Goal: Task Accomplishment & Management: Complete application form

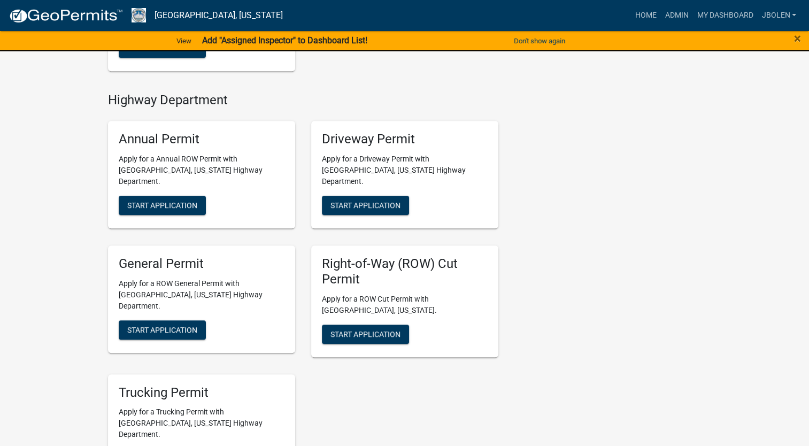
scroll to position [535, 0]
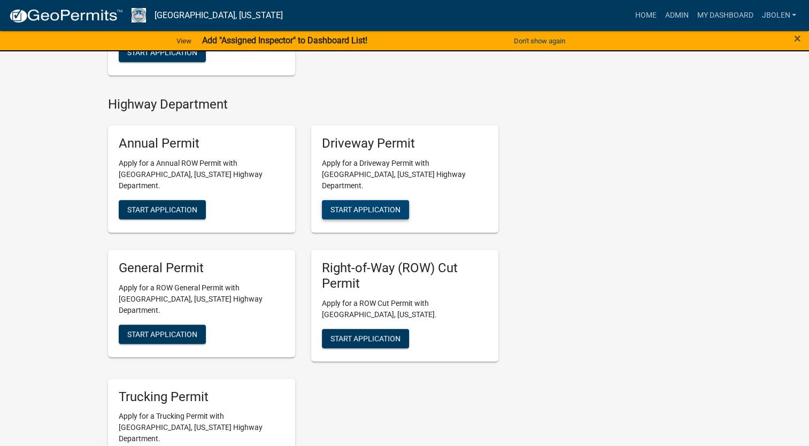
click at [358, 205] on span "Start Application" at bounding box center [366, 209] width 70 height 9
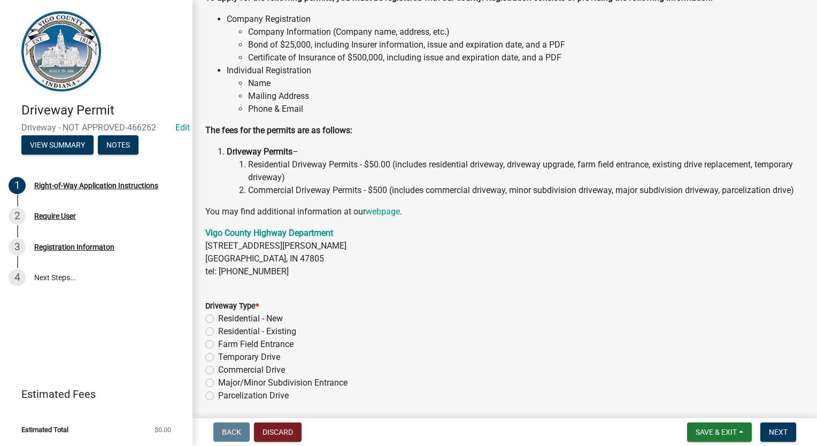
scroll to position [107, 0]
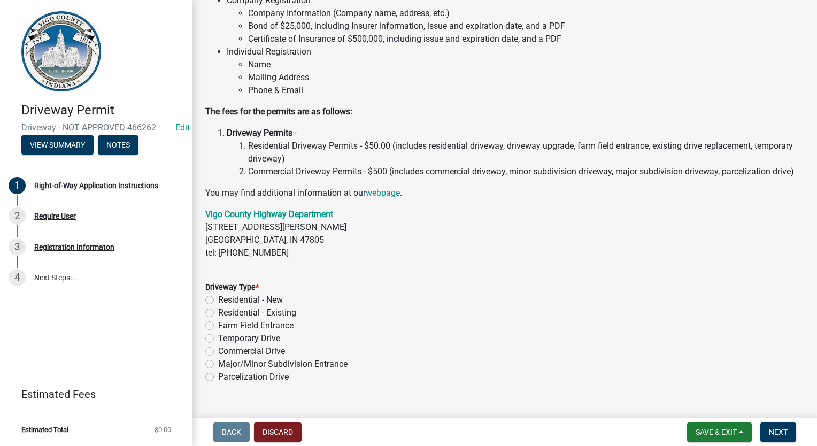
click at [218, 332] on label "Farm Field Entrance" at bounding box center [255, 325] width 75 height 13
click at [218, 326] on input "Farm Field Entrance" at bounding box center [221, 322] width 7 height 7
radio input "true"
click at [780, 433] on span "Next" at bounding box center [778, 432] width 19 height 9
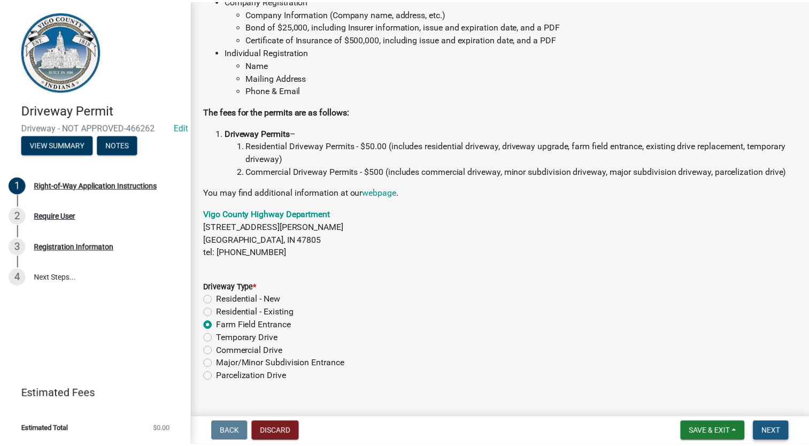
scroll to position [0, 0]
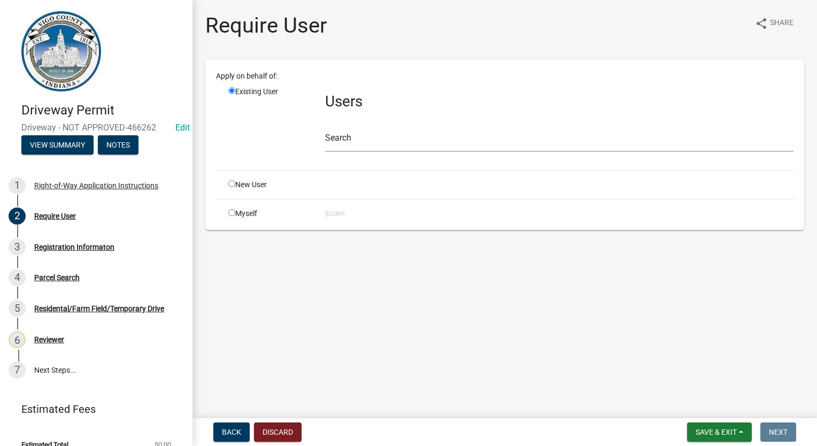
click at [233, 217] on div "Myself" at bounding box center [268, 213] width 97 height 11
click at [231, 212] on input "radio" at bounding box center [231, 212] width 7 height 7
radio input "true"
radio input "false"
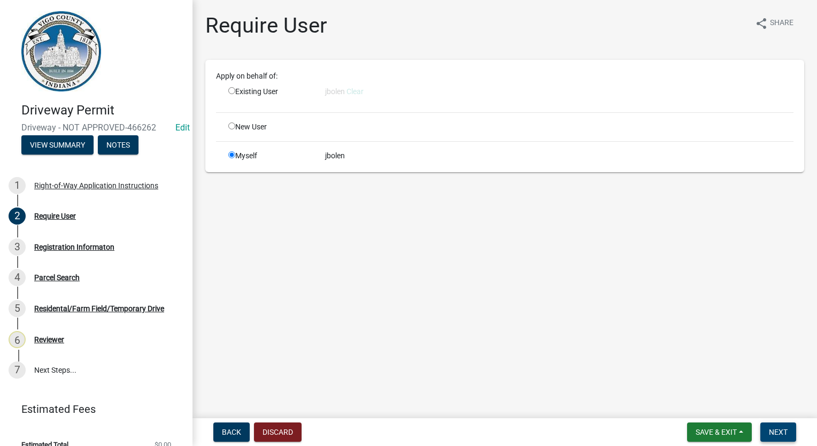
click at [772, 429] on span "Next" at bounding box center [778, 432] width 19 height 9
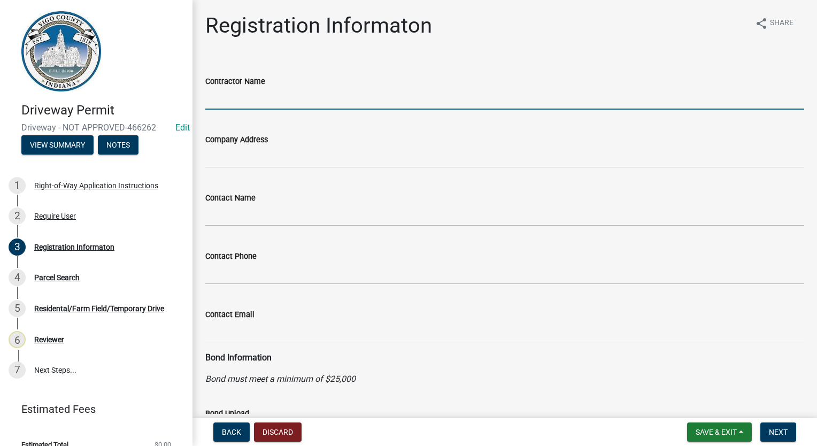
click at [211, 106] on input "Contractor Name" at bounding box center [504, 99] width 599 height 22
type input "[PERSON_NAME]"
click at [776, 431] on span "Next" at bounding box center [778, 432] width 19 height 9
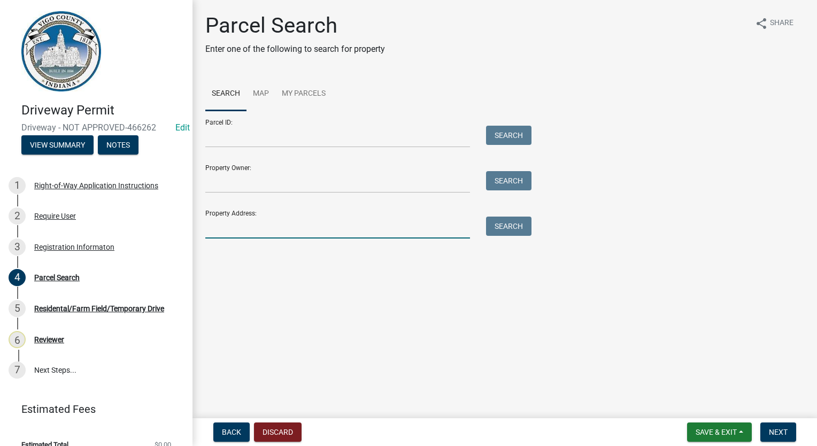
click at [259, 226] on input "Property Address:" at bounding box center [337, 228] width 265 height 22
click at [243, 141] on input "Parcel ID:" at bounding box center [337, 137] width 265 height 22
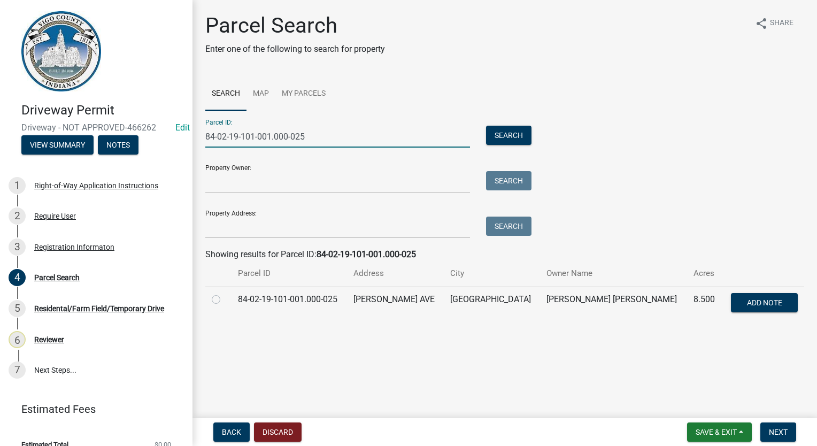
type input "84-02-19-101-001.000-025"
click at [225, 293] on label at bounding box center [225, 293] width 0 height 0
click at [225, 300] on input "radio" at bounding box center [228, 296] width 7 height 7
radio input "true"
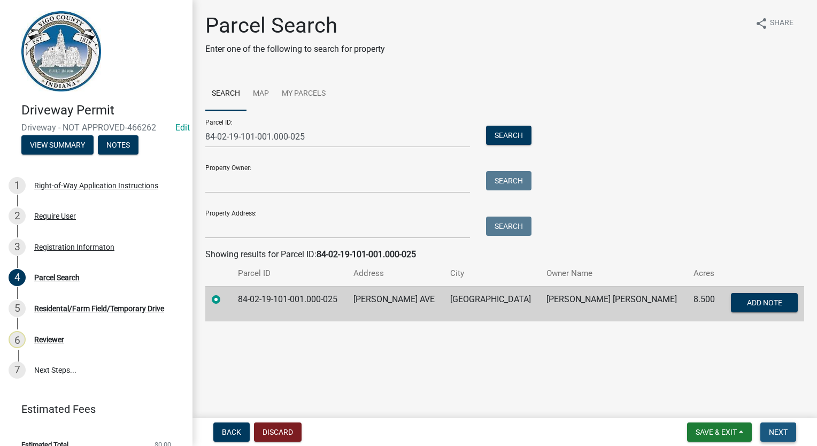
click at [776, 442] on button "Next" at bounding box center [779, 432] width 36 height 19
click at [785, 439] on button "Next" at bounding box center [779, 432] width 36 height 19
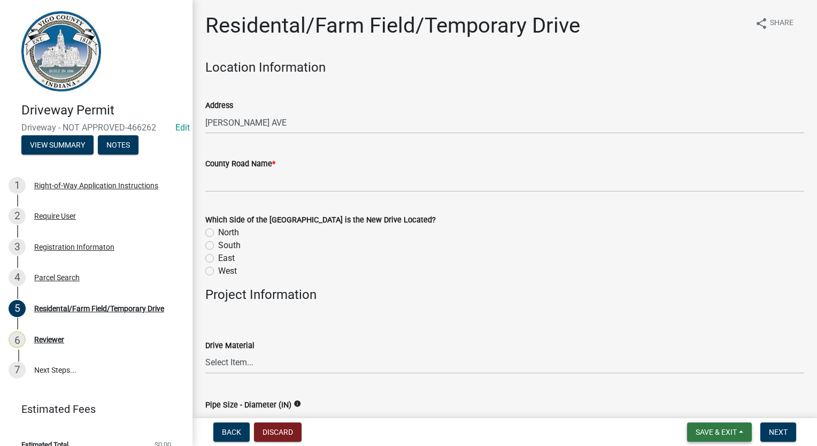
click at [721, 433] on span "Save & Exit" at bounding box center [716, 432] width 41 height 9
click at [723, 406] on button "Save & Exit" at bounding box center [710, 405] width 86 height 26
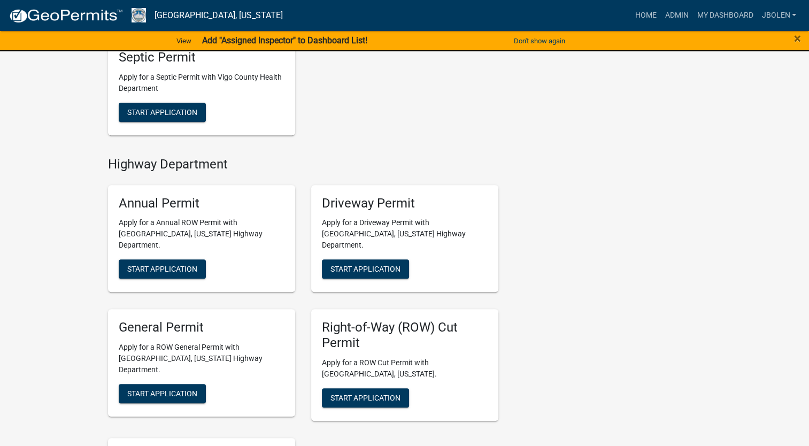
scroll to position [481, 0]
click at [370, 265] on span "Start Application" at bounding box center [366, 269] width 70 height 9
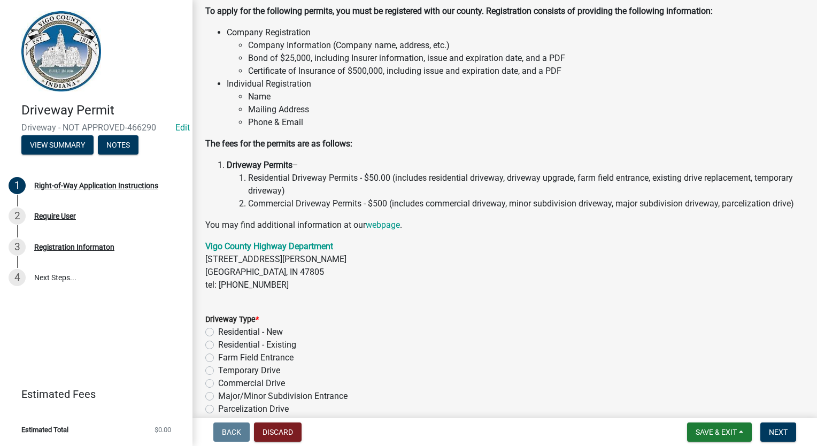
scroll to position [140, 0]
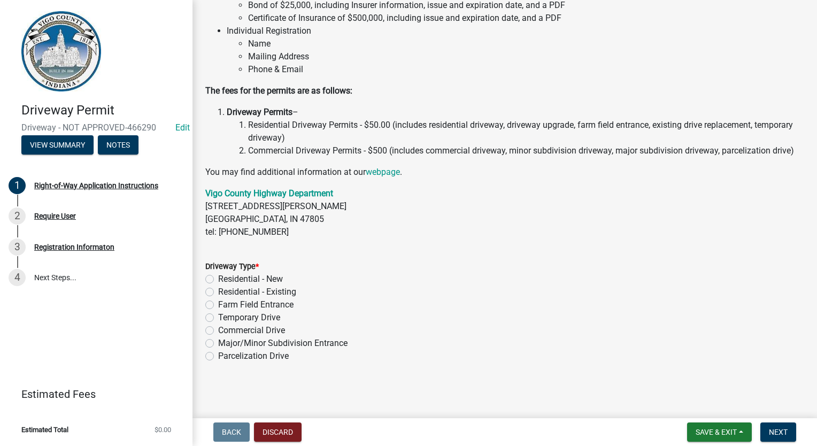
click at [218, 290] on label "Residential - Existing" at bounding box center [257, 292] width 78 height 13
click at [218, 290] on input "Residential - Existing" at bounding box center [221, 289] width 7 height 7
radio input "true"
click at [774, 431] on span "Next" at bounding box center [778, 432] width 19 height 9
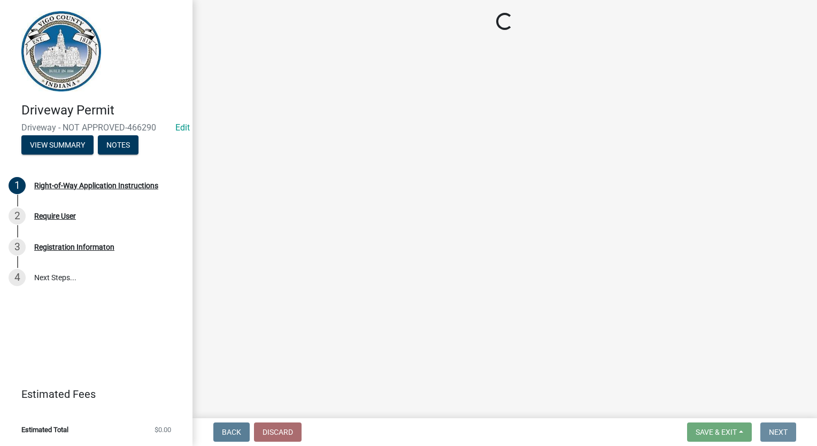
scroll to position [0, 0]
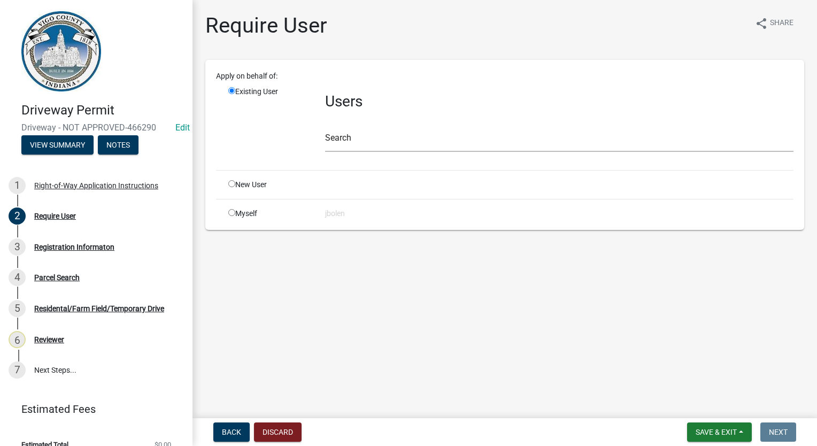
click at [231, 210] on input "radio" at bounding box center [231, 212] width 7 height 7
radio input "true"
radio input "false"
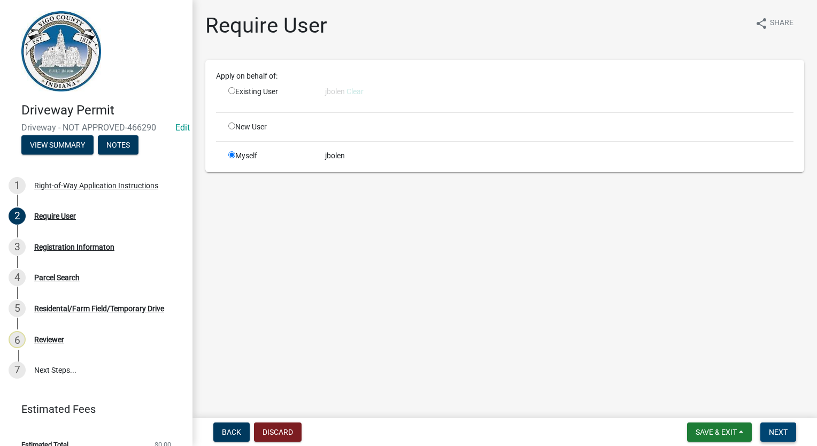
click at [779, 437] on button "Next" at bounding box center [779, 432] width 36 height 19
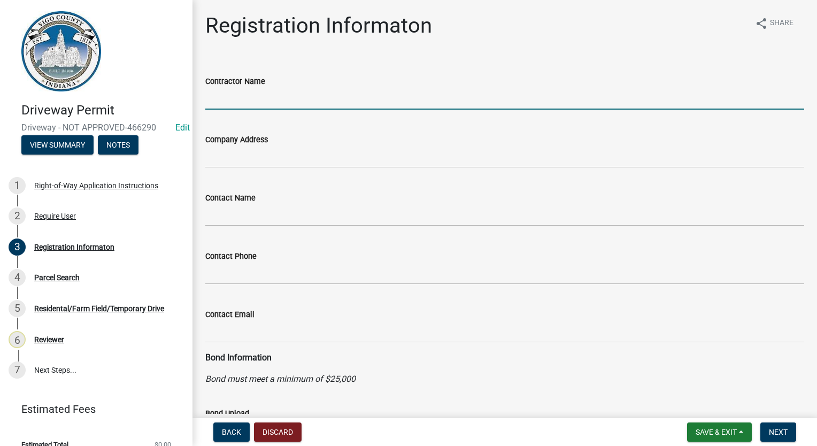
click at [235, 95] on input "Contractor Name" at bounding box center [504, 99] width 599 height 22
type input "[PERSON_NAME]"
click at [786, 433] on span "Next" at bounding box center [778, 432] width 19 height 9
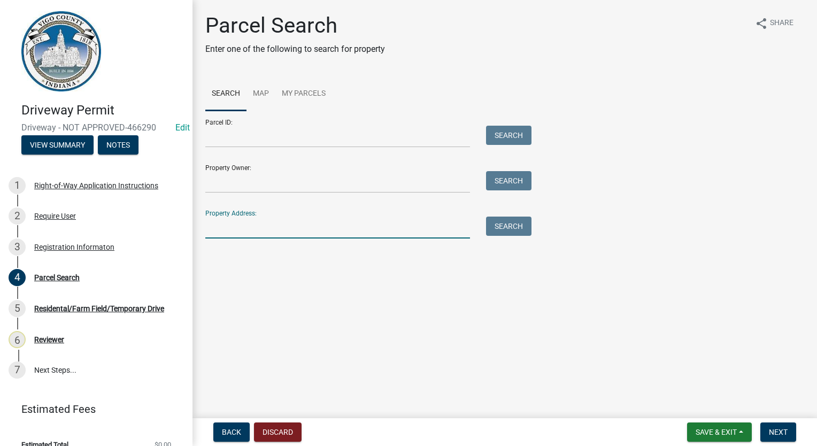
click at [279, 221] on input "Property Address:" at bounding box center [337, 228] width 265 height 22
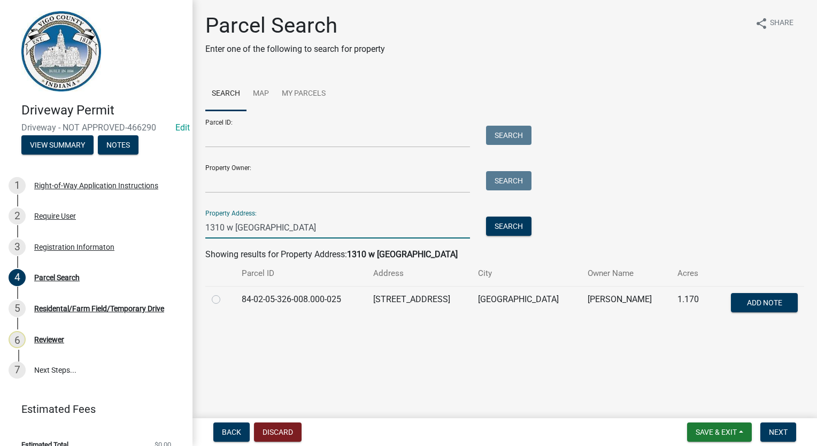
type input "1310 w [GEOGRAPHIC_DATA]"
click at [225, 293] on label at bounding box center [225, 293] width 0 height 0
click at [225, 299] on input "radio" at bounding box center [228, 296] width 7 height 7
radio input "true"
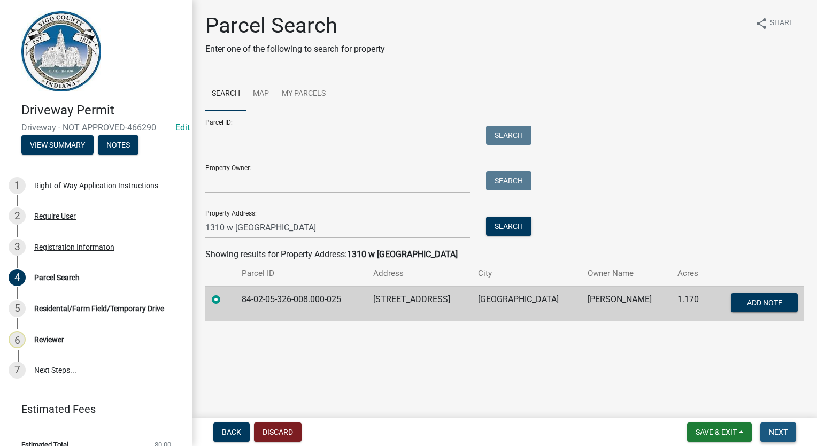
click at [787, 433] on span "Next" at bounding box center [778, 432] width 19 height 9
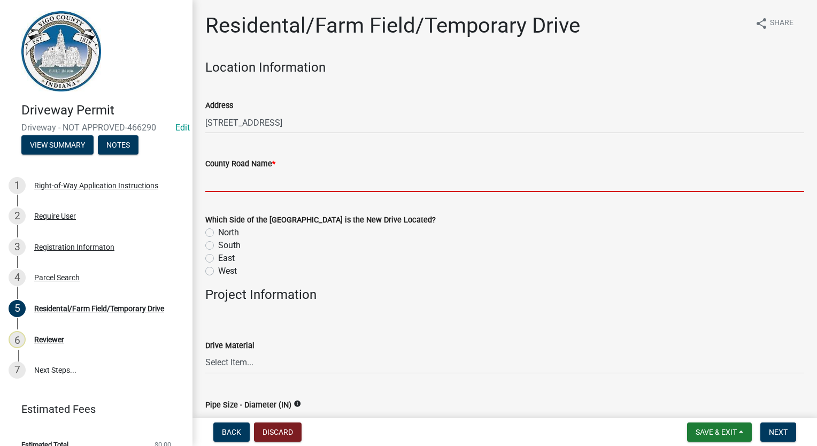
click at [332, 185] on input "County Road Name *" at bounding box center [504, 181] width 599 height 22
type input "w"
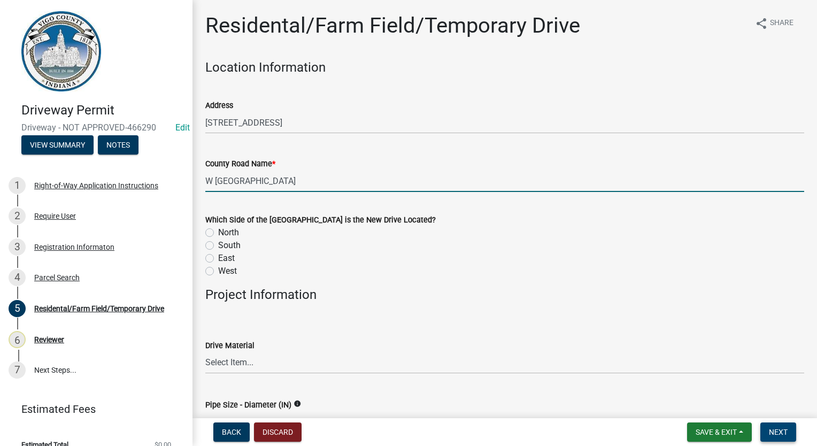
type input "W [GEOGRAPHIC_DATA]"
click at [774, 437] on button "Next" at bounding box center [779, 432] width 36 height 19
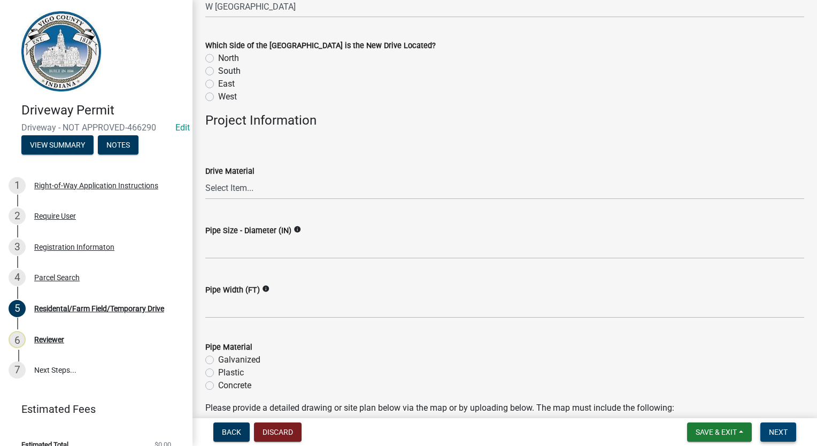
scroll to position [160, 0]
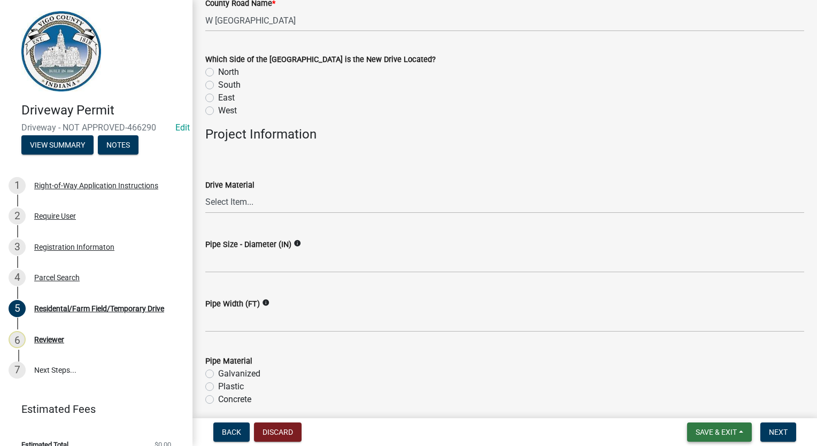
click at [702, 431] on span "Save & Exit" at bounding box center [716, 432] width 41 height 9
click at [705, 405] on button "Save & Exit" at bounding box center [710, 405] width 86 height 26
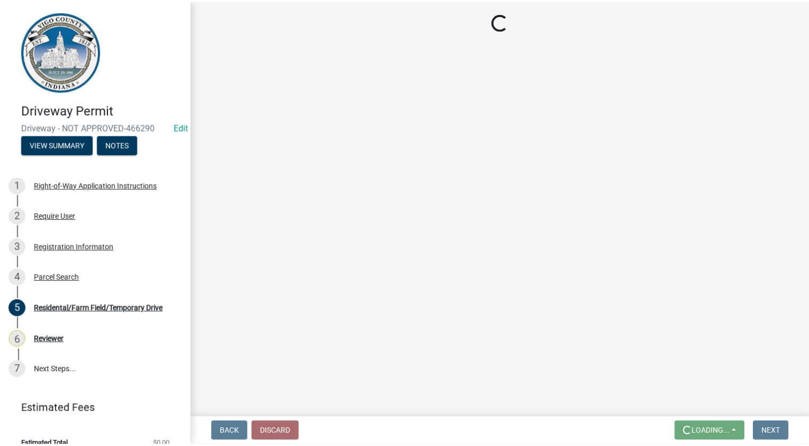
scroll to position [0, 0]
